Goal: Check status

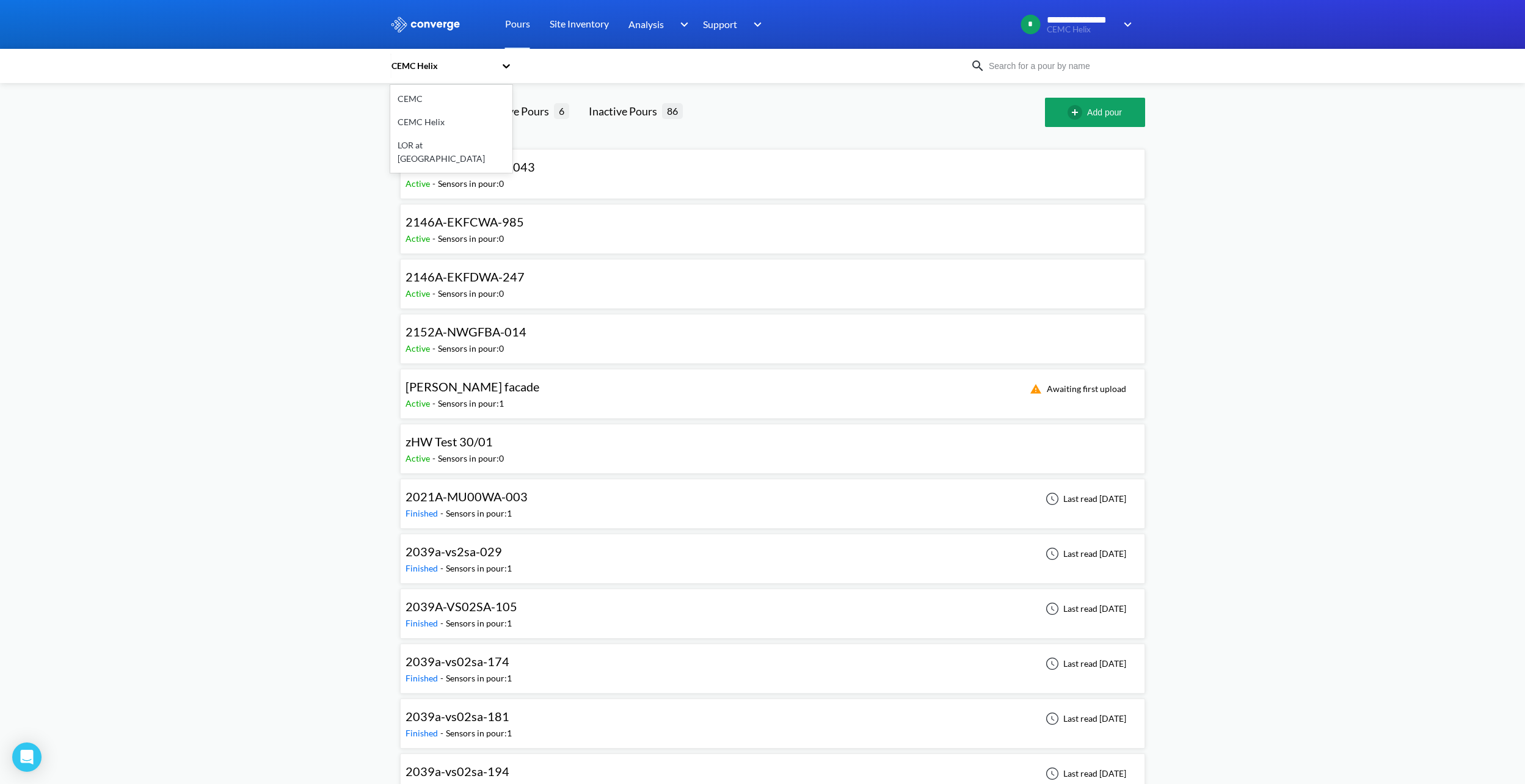
click at [509, 66] on icon at bounding box center [506, 66] width 8 height 4
click at [418, 97] on div "CEMC" at bounding box center [451, 99] width 122 height 23
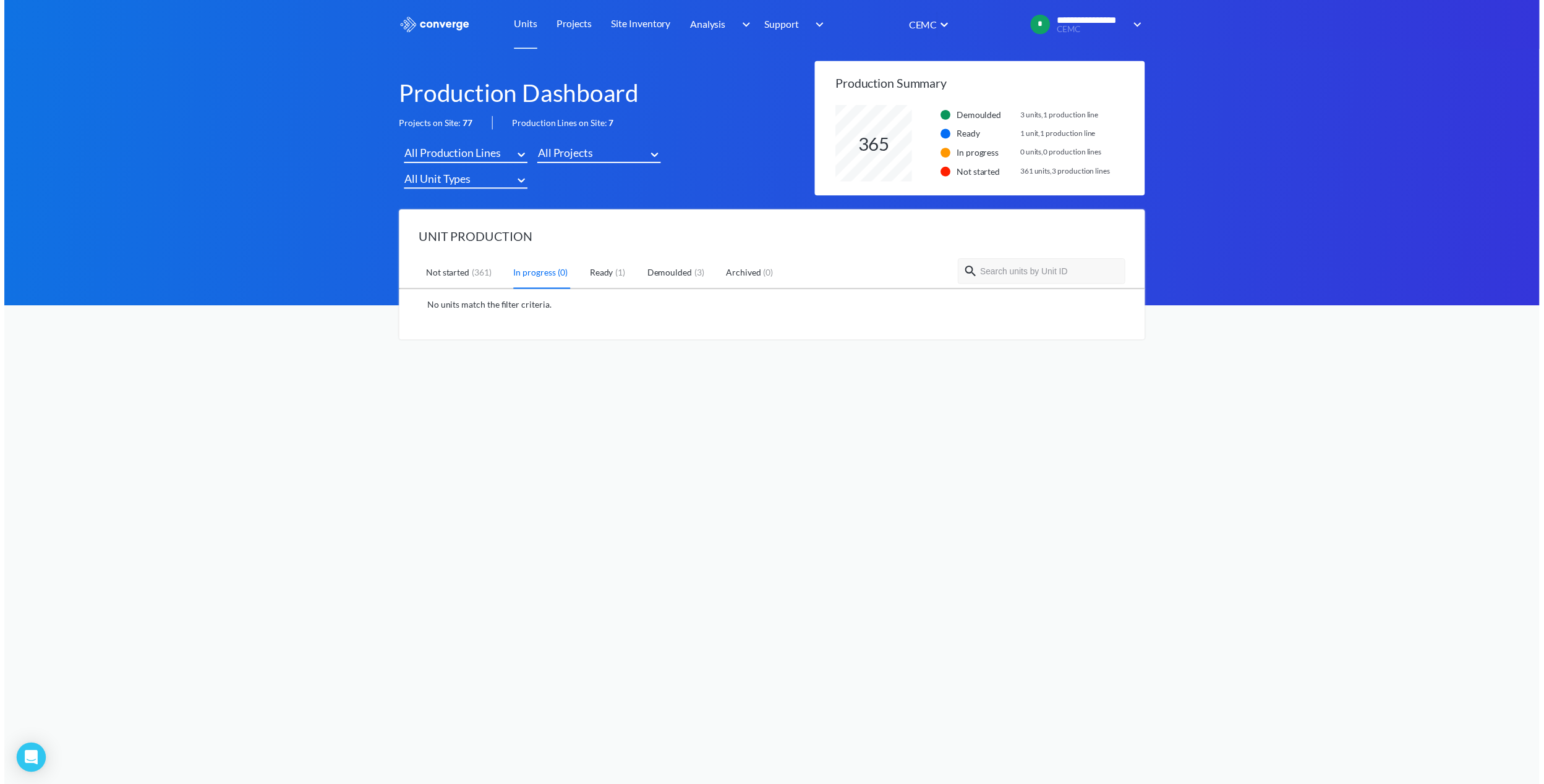
scroll to position [77, 313]
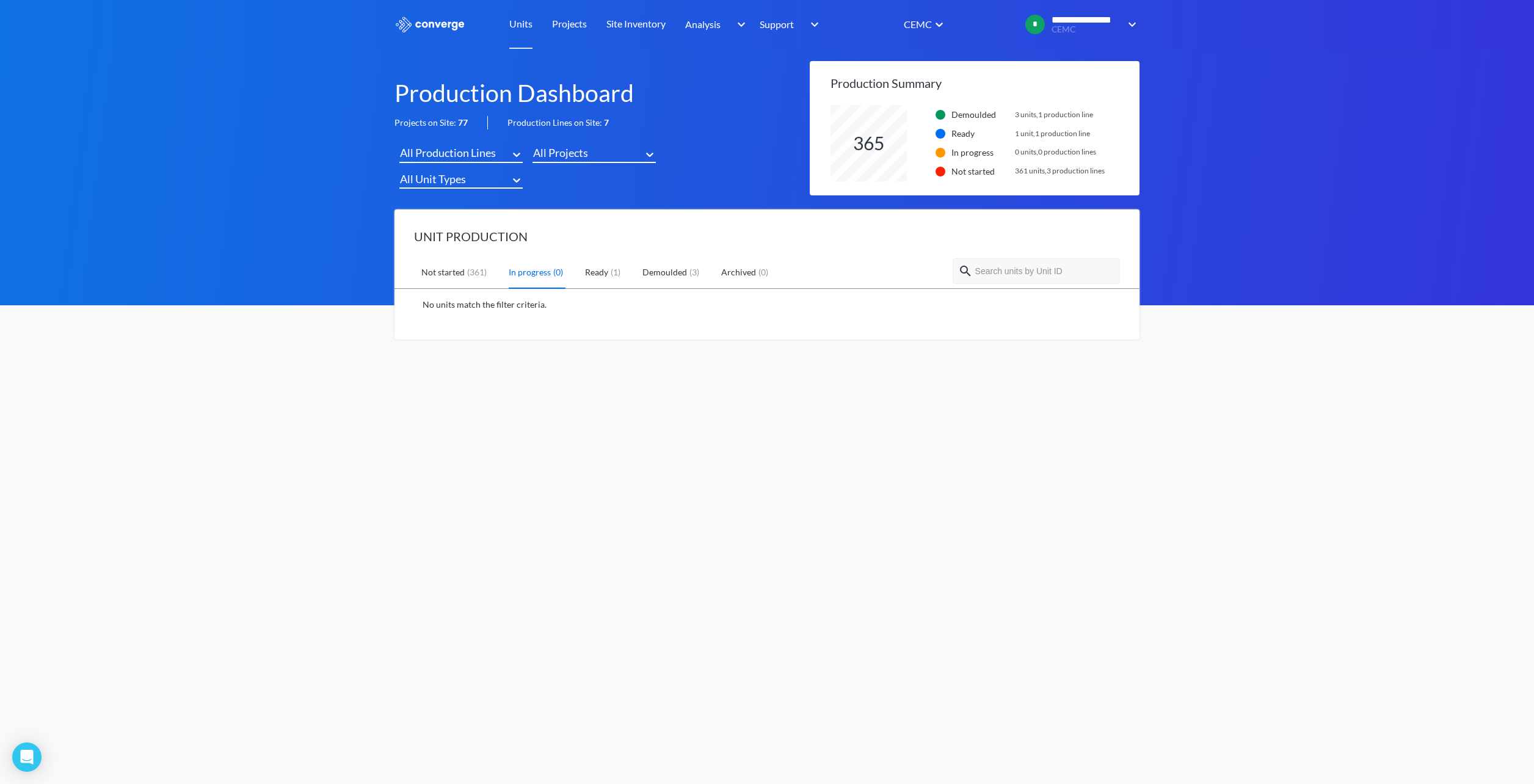
click at [604, 274] on link "Ready ( 1 )" at bounding box center [604, 273] width 38 height 32
click at [674, 267] on link "Demoulded ( 3 )" at bounding box center [672, 273] width 59 height 32
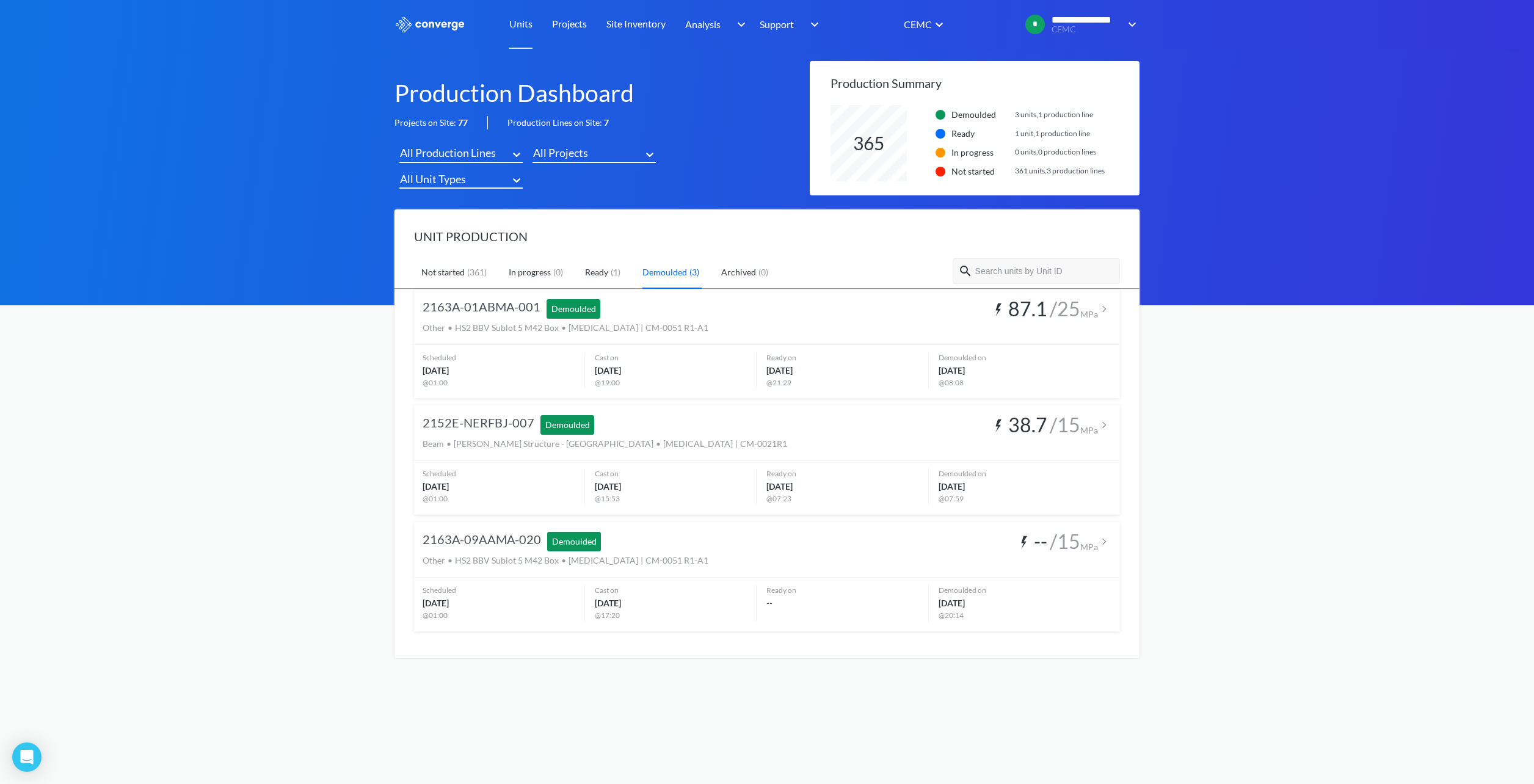
click at [602, 276] on link "Ready ( 1 )" at bounding box center [604, 273] width 38 height 32
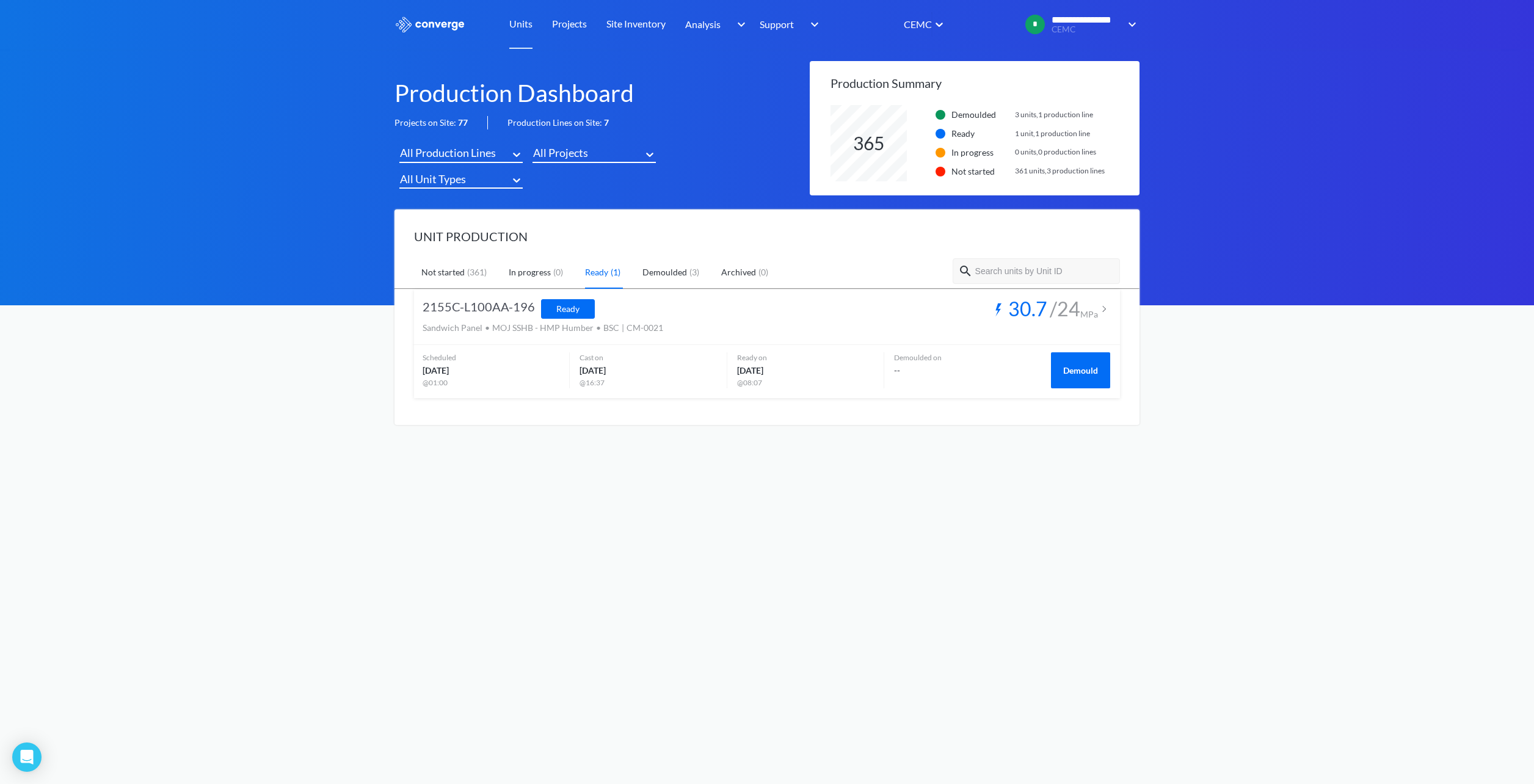
click at [657, 268] on link "Demoulded ( 3 )" at bounding box center [672, 273] width 59 height 32
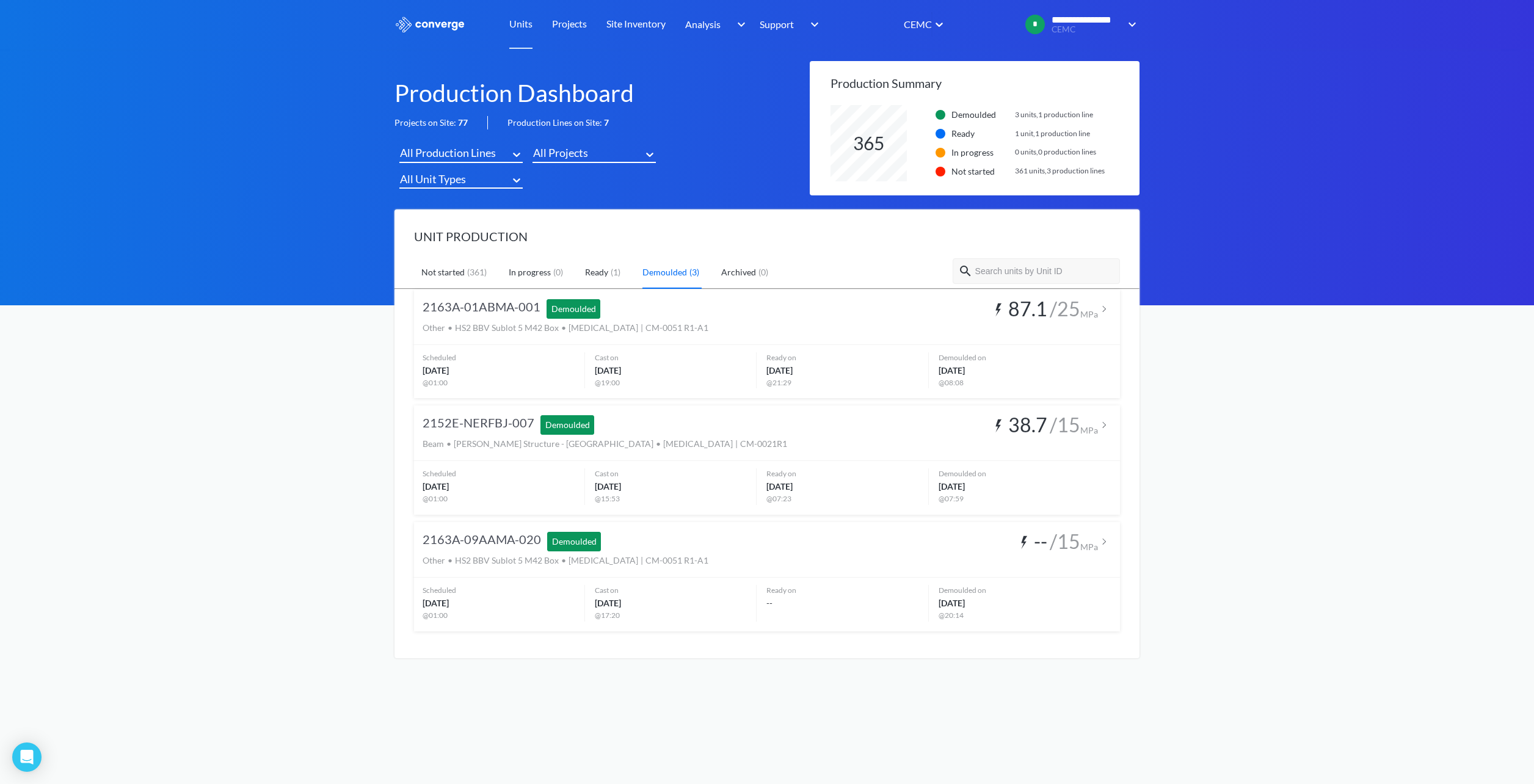
click at [592, 271] on link "Ready ( 1 )" at bounding box center [604, 273] width 38 height 32
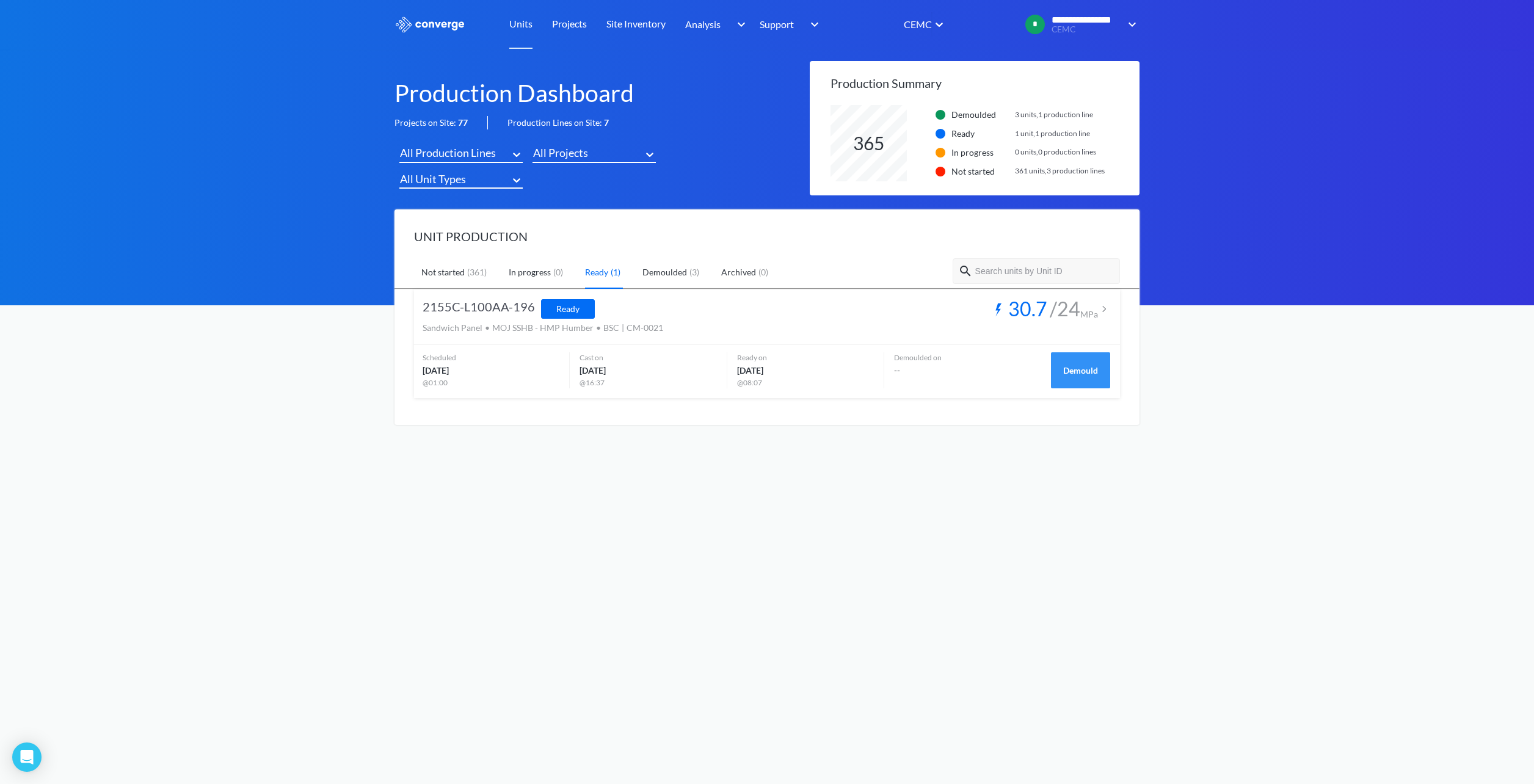
click at [1082, 368] on button "Demould" at bounding box center [1080, 371] width 59 height 37
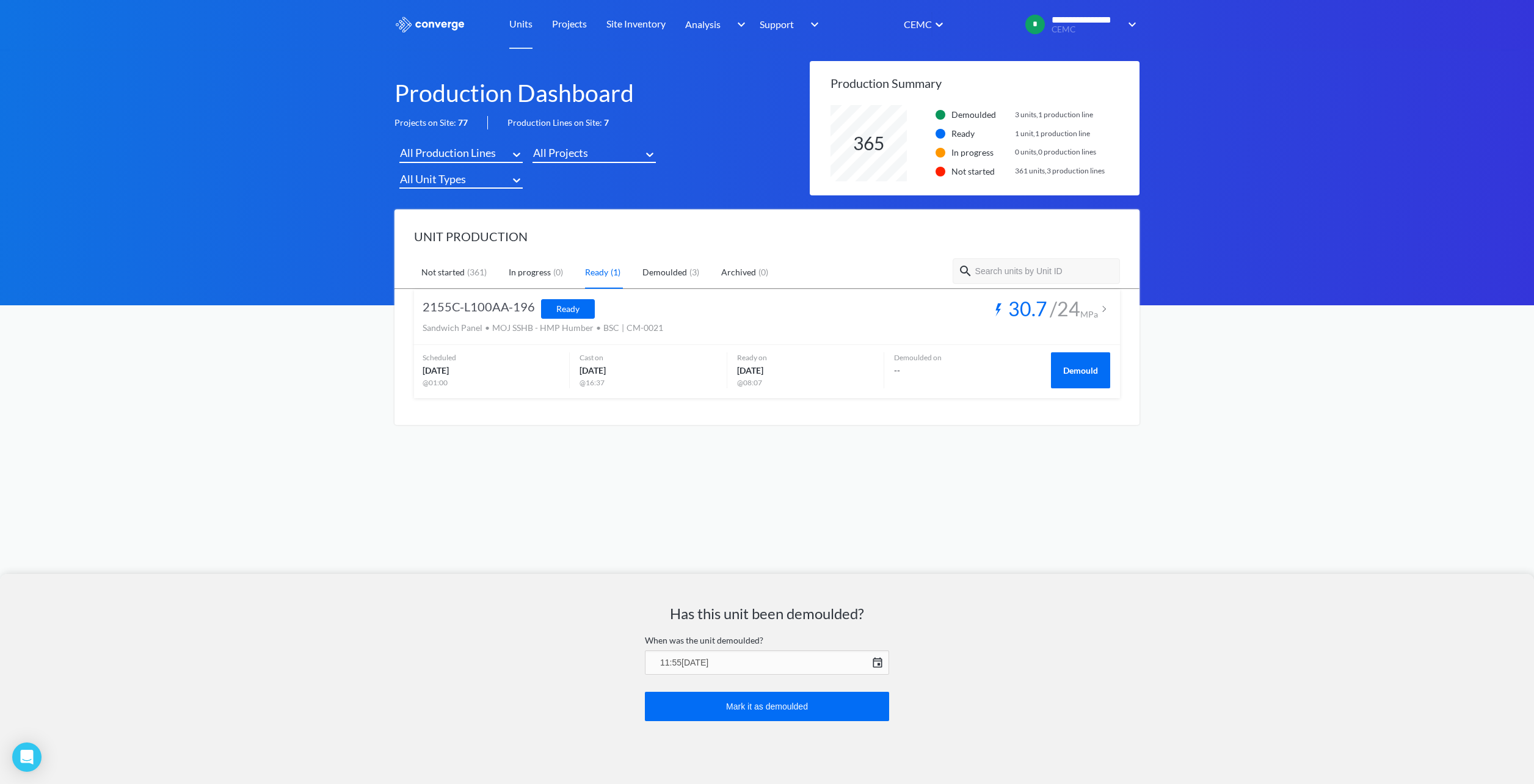
click at [257, 225] on div "Has this unit been demoulded? When was the unit demoulded? 11:55, 22nd of Septe…" at bounding box center [767, 392] width 1534 height 784
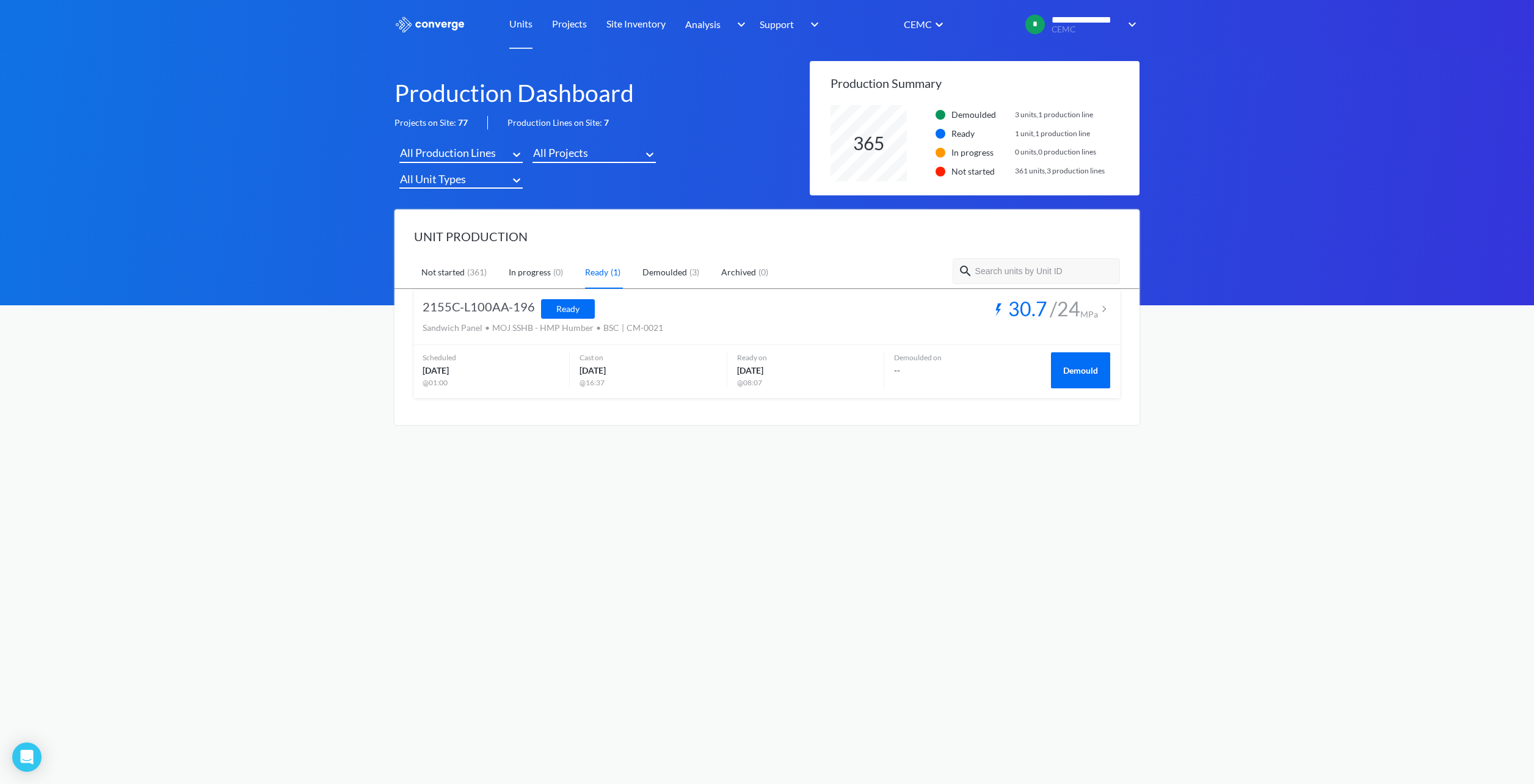
click at [1104, 306] on img at bounding box center [1104, 309] width 12 height 12
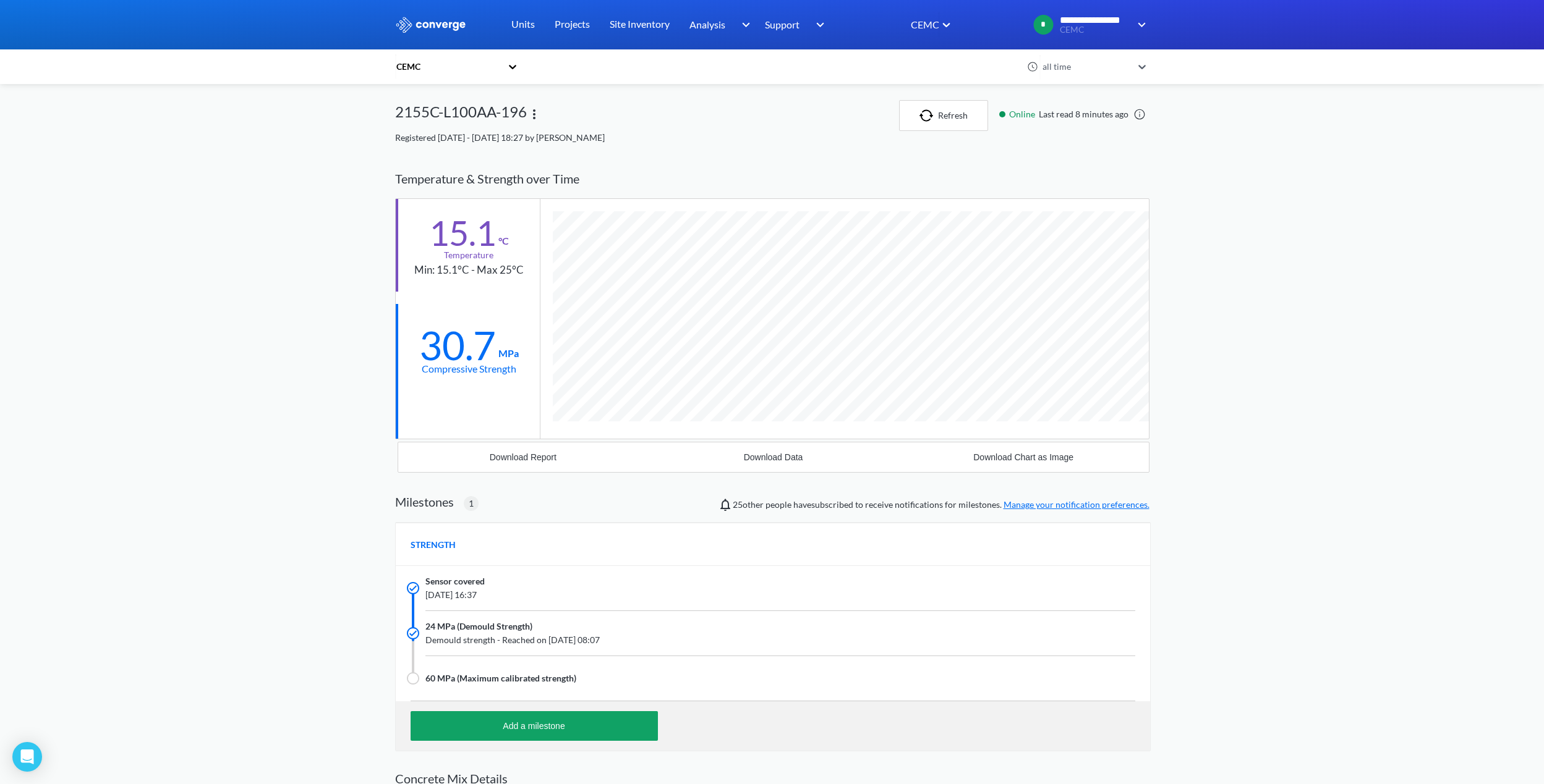
scroll to position [1019, 754]
click at [289, 336] on div "**********" at bounding box center [772, 559] width 1544 height 1119
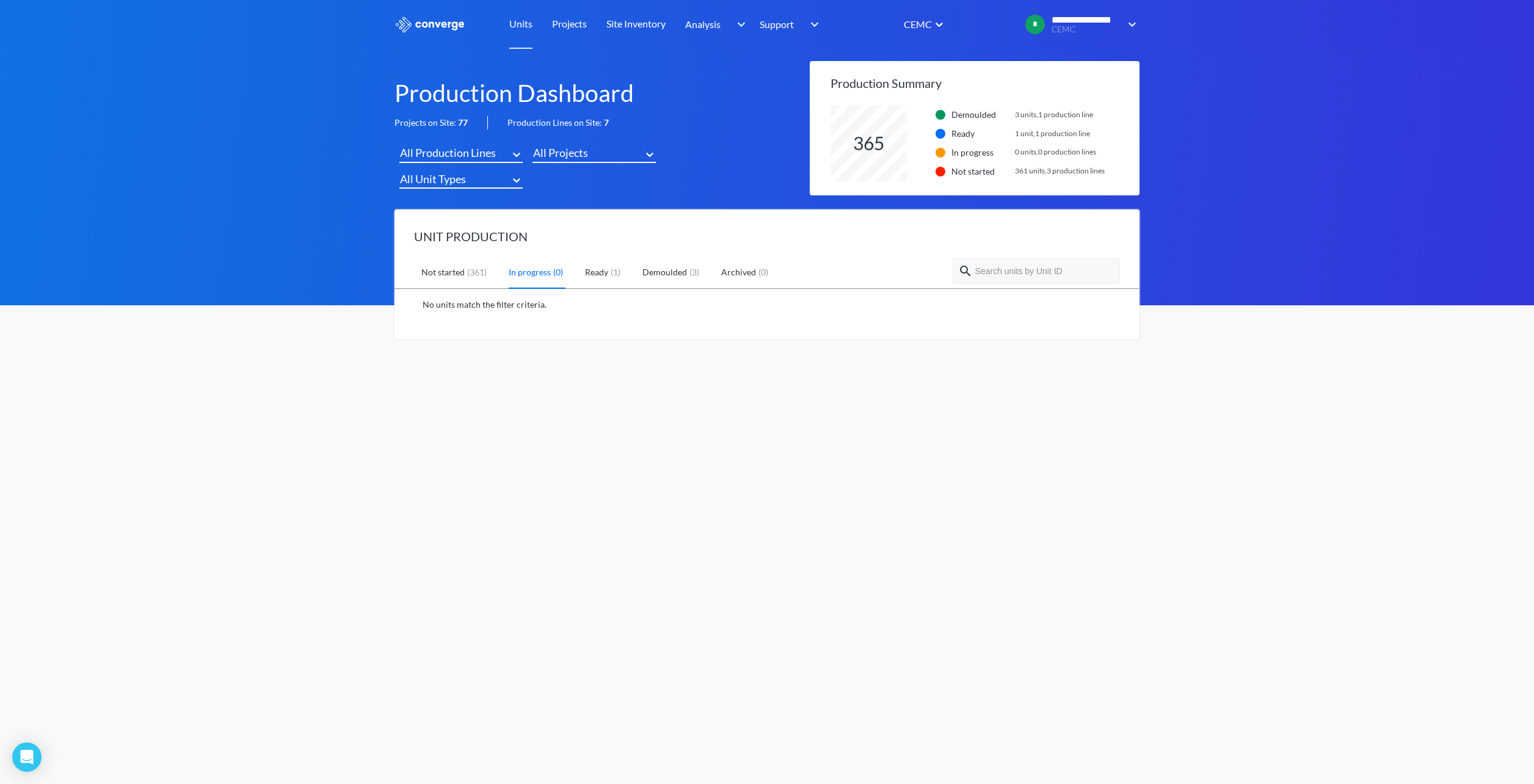
scroll to position [76, 309]
click at [609, 275] on div "( 1 )" at bounding box center [615, 272] width 14 height 13
